Goal: Information Seeking & Learning: Learn about a topic

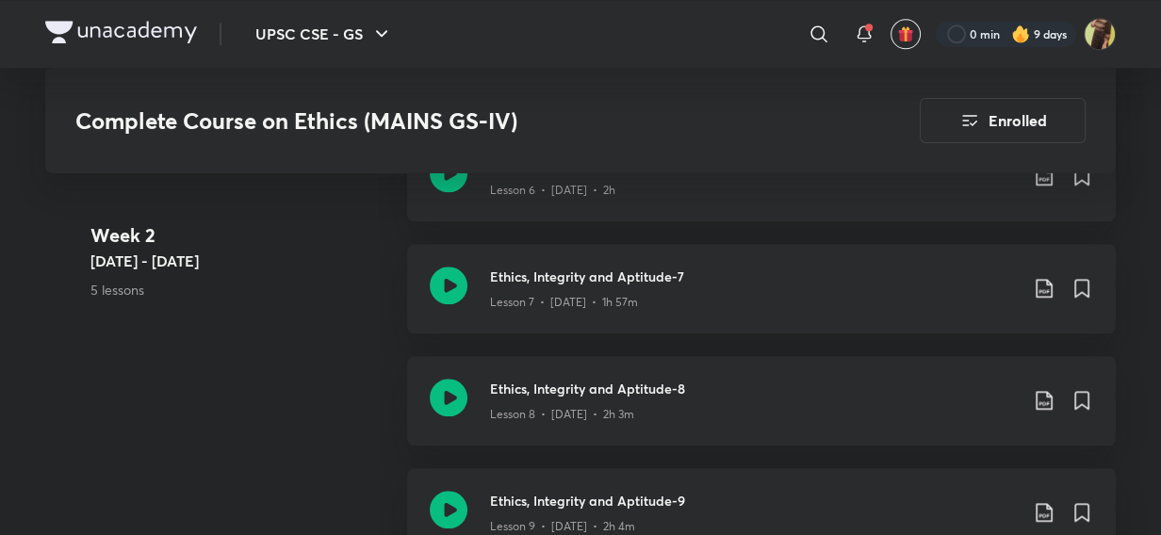
click at [827, 38] on icon at bounding box center [819, 34] width 23 height 23
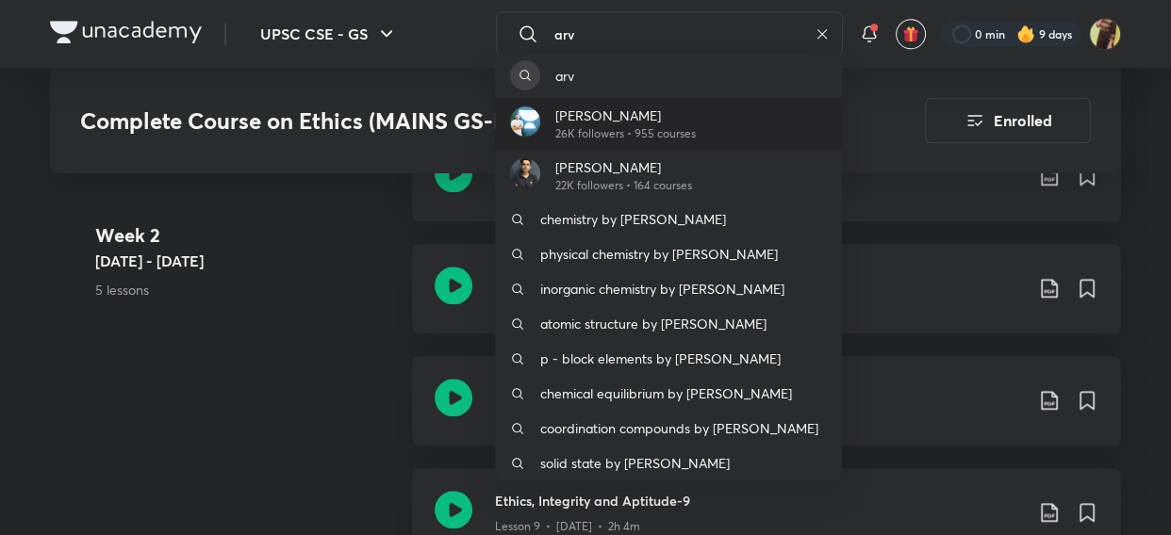
type input "arv"
click at [595, 112] on p "[PERSON_NAME]" at bounding box center [625, 116] width 140 height 20
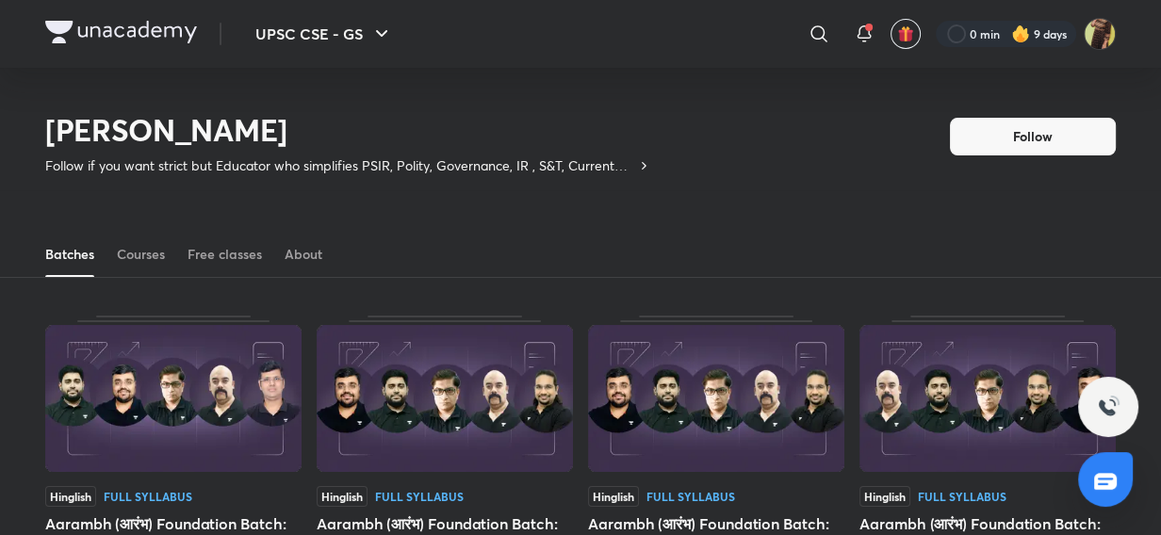
scroll to position [82, 0]
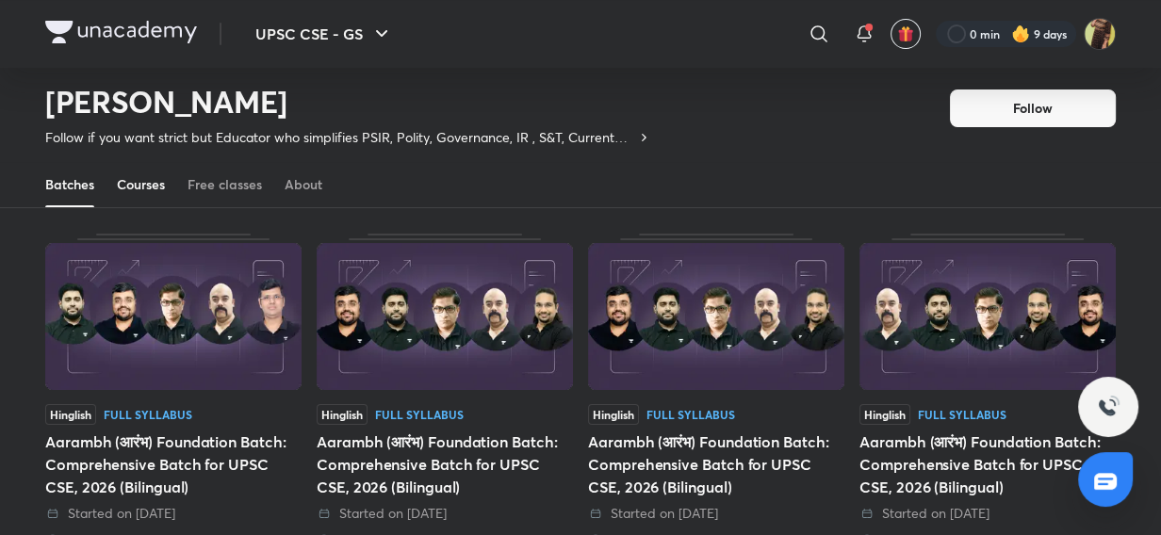
click at [145, 195] on link "Courses" at bounding box center [141, 184] width 48 height 45
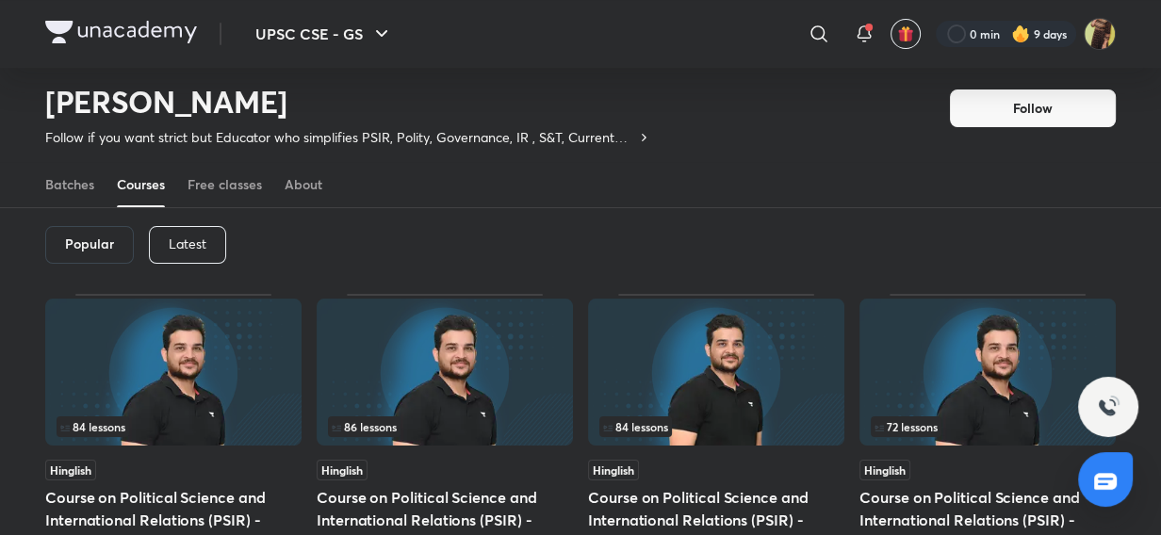
click at [188, 244] on p "Latest" at bounding box center [188, 244] width 38 height 15
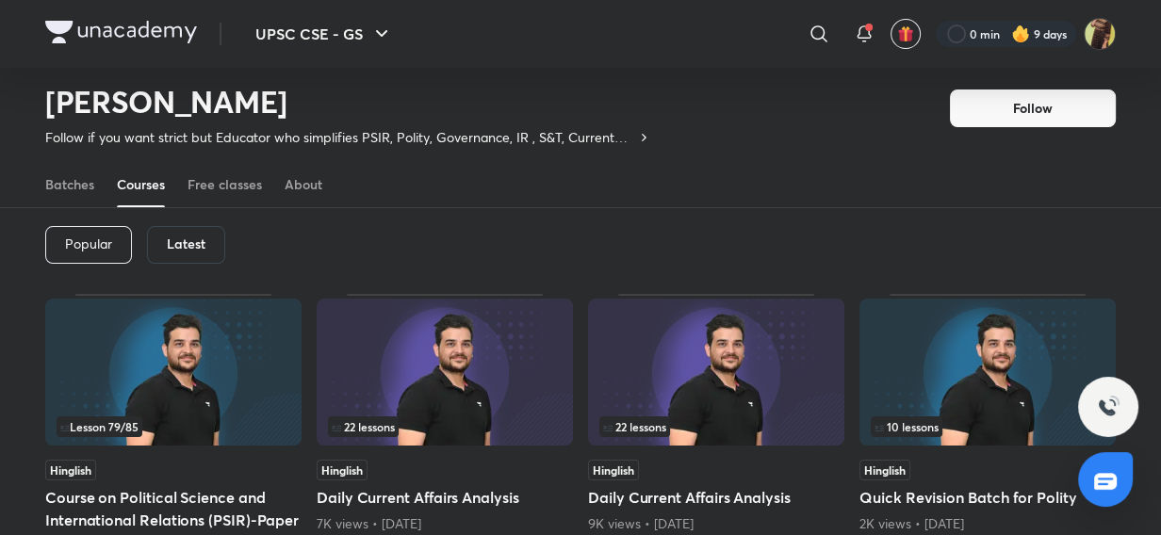
click at [241, 395] on img at bounding box center [173, 372] width 256 height 147
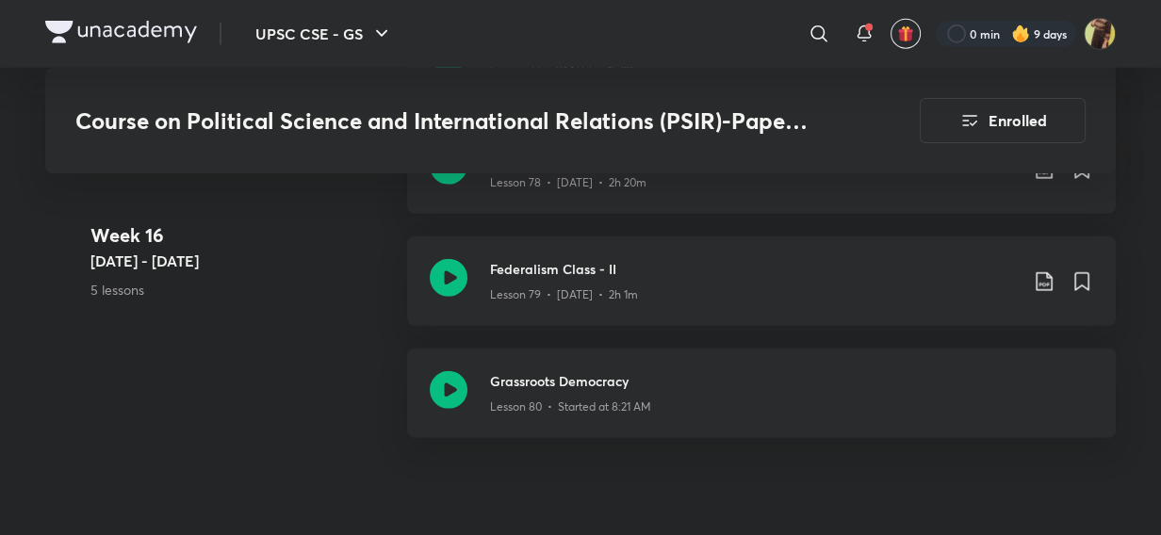
scroll to position [10909, 0]
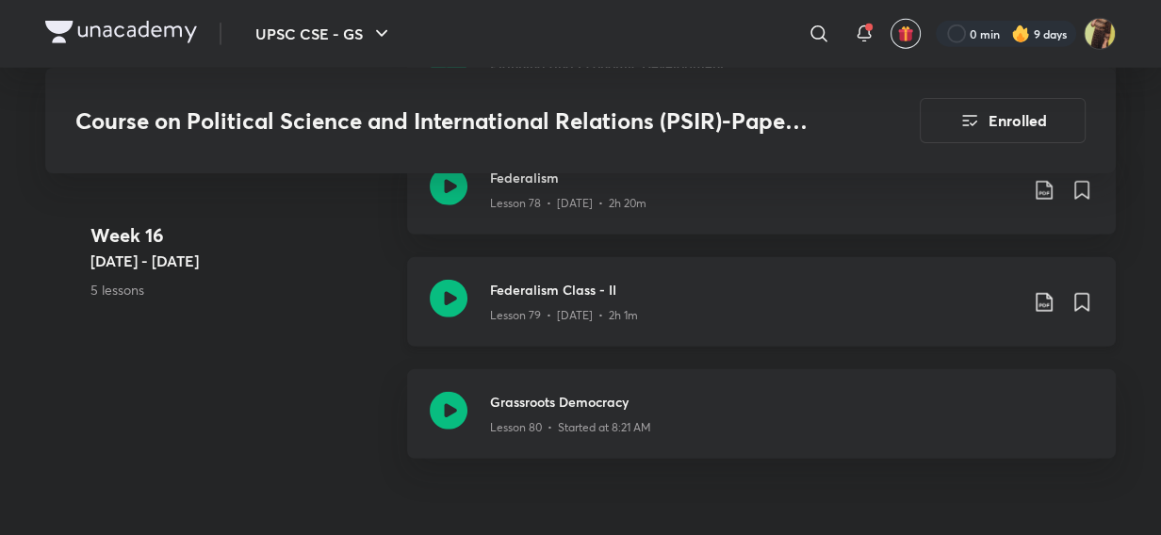
click at [457, 280] on icon at bounding box center [449, 299] width 38 height 38
